Goal: Communication & Community: Connect with others

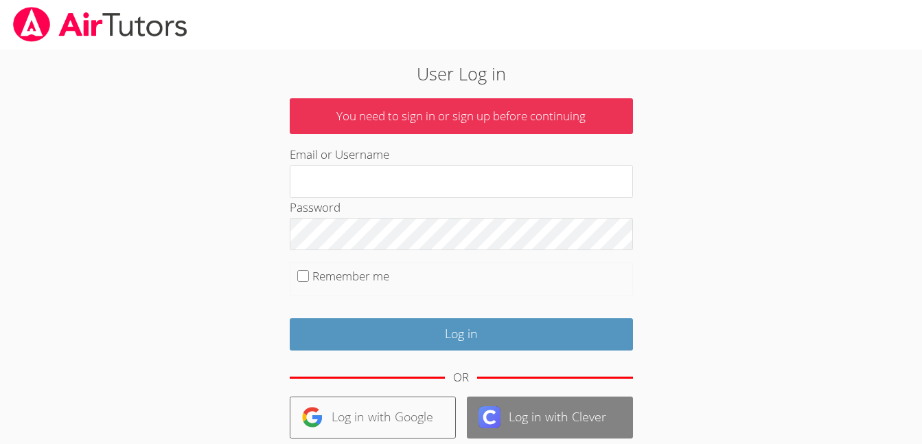
click at [527, 405] on link "Log in with Clever" at bounding box center [550, 417] width 166 height 42
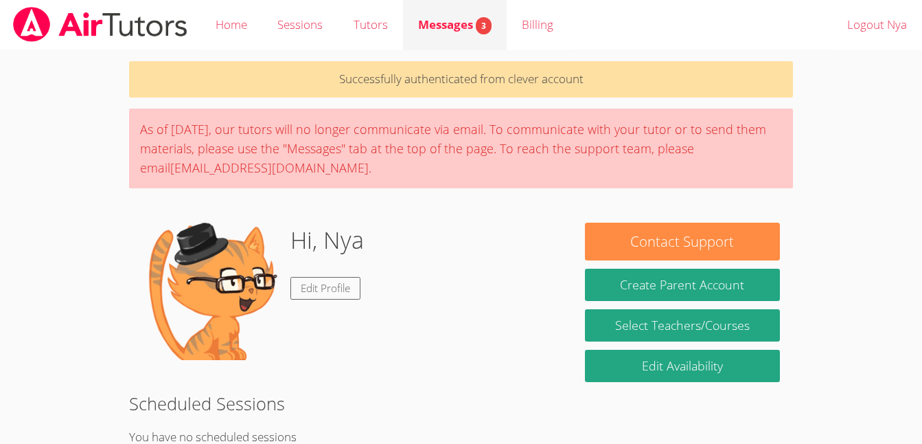
click at [442, 29] on span "Messages 3" at bounding box center [454, 24] width 73 height 16
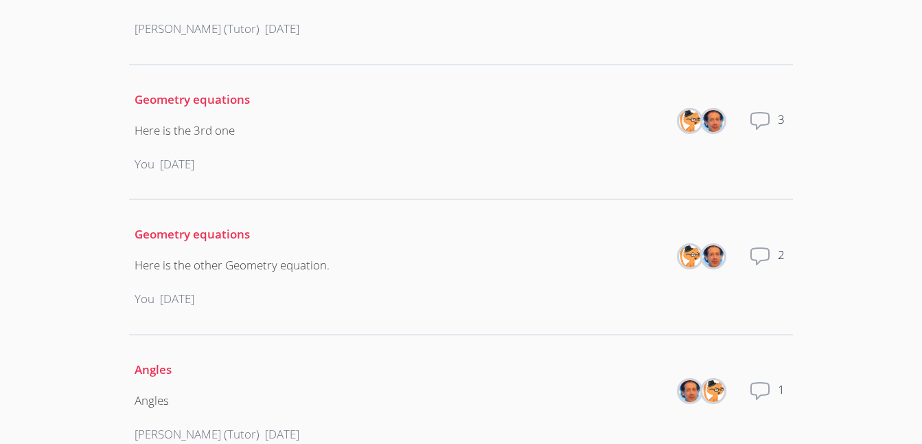
scroll to position [1301, 0]
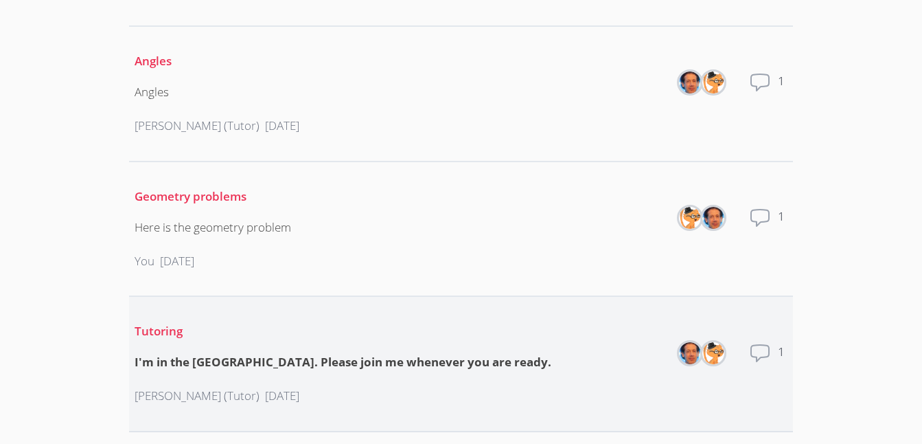
click at [142, 321] on p "Tutoring" at bounding box center [343, 331] width 417 height 20
